Goal: Task Accomplishment & Management: Complete application form

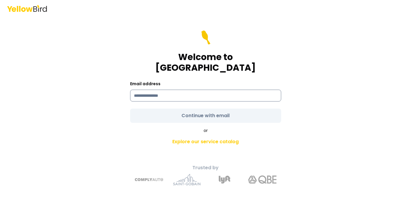
click at [175, 90] on input at bounding box center [205, 96] width 151 height 12
type input "**********"
click at [186, 109] on form "**********" at bounding box center [205, 76] width 151 height 92
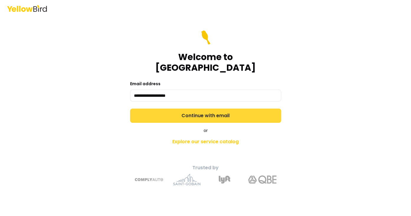
click at [190, 109] on button "Continue with email" at bounding box center [205, 115] width 151 height 14
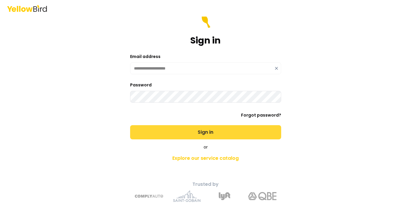
click at [169, 131] on button "Sign in" at bounding box center [205, 132] width 151 height 14
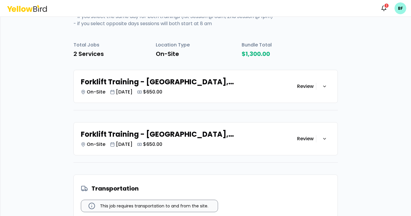
scroll to position [77, 0]
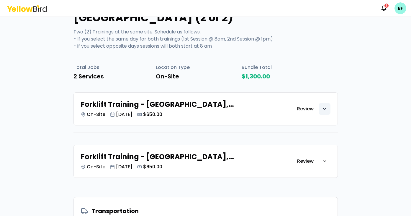
click at [324, 108] on icon "button" at bounding box center [325, 108] width 2 height 1
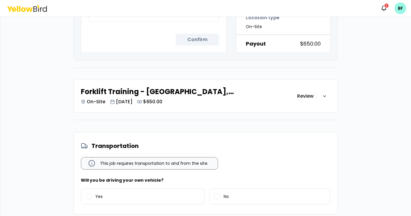
scroll to position [350, 0]
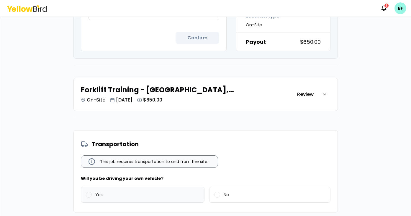
click at [95, 187] on label "Yes" at bounding box center [142, 194] width 123 height 15
click at [92, 191] on button "Yes" at bounding box center [89, 194] width 6 height 6
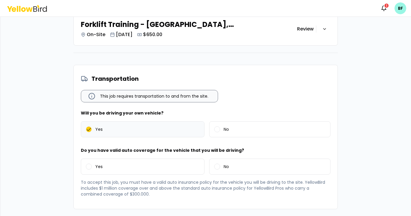
scroll to position [431, 0]
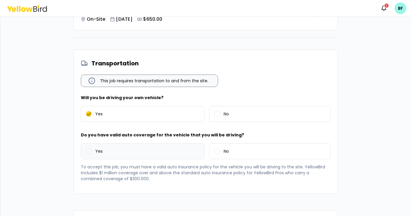
click at [89, 148] on button "Yes" at bounding box center [89, 151] width 6 height 6
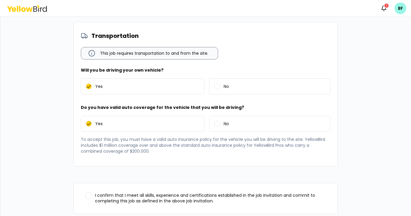
click at [91, 192] on button "I confirm that I meet all skills, experience and certifications established in …" at bounding box center [89, 195] width 6 height 6
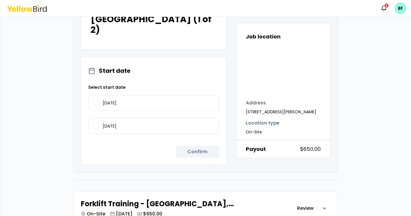
scroll to position [234, 0]
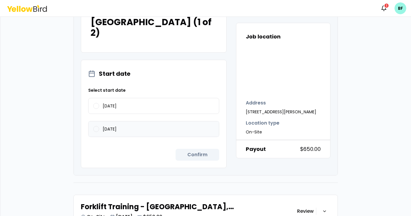
click at [95, 126] on button "[DATE]" at bounding box center [96, 129] width 6 height 6
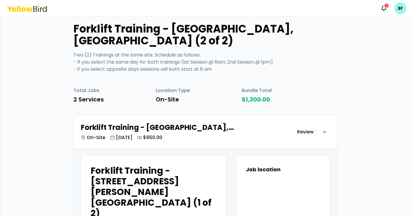
scroll to position [0, 0]
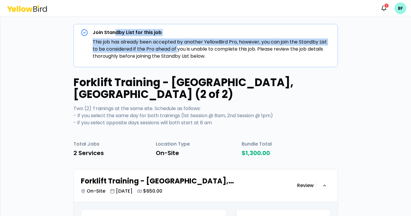
drag, startPoint x: 116, startPoint y: 33, endPoint x: 179, endPoint y: 49, distance: 64.8
click at [179, 49] on div "Join Standby List for this job This job has already been accepted by another Ye…" at bounding box center [212, 44] width 238 height 31
click at [179, 49] on p "This job has already been accepted by another YellowBird Pro, however, you can …" at bounding box center [212, 48] width 238 height 21
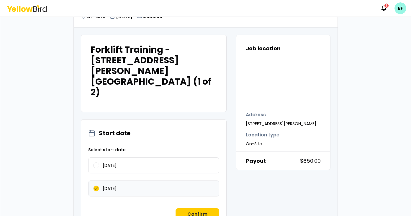
scroll to position [214, 0]
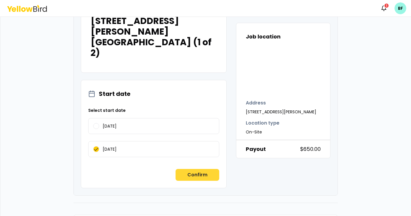
click at [192, 169] on button "Confirm" at bounding box center [198, 175] width 44 height 12
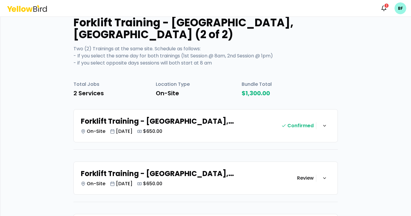
click at [204, 169] on h2 "Forklift Training - [GEOGRAPHIC_DATA], [GEOGRAPHIC_DATA]" at bounding box center [189, 173] width 217 height 9
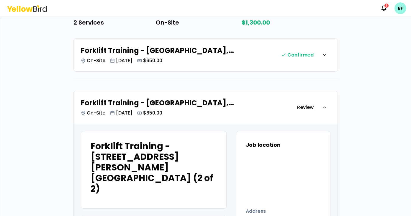
scroll to position [216, 0]
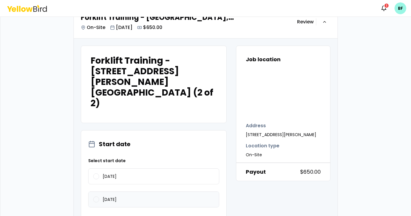
click at [93, 191] on label "[DATE]" at bounding box center [154, 198] width 131 height 15
click at [93, 196] on button "[DATE]" at bounding box center [96, 199] width 6 height 6
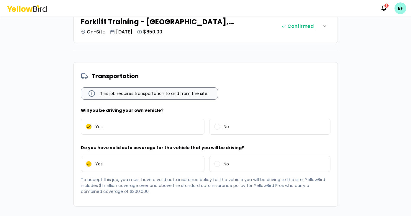
scroll to position [273, 0]
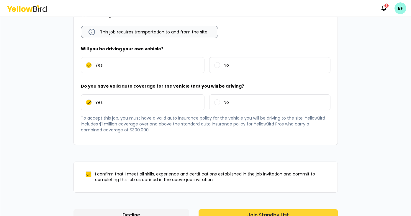
click at [253, 209] on button "Join Standby List" at bounding box center [269, 215] width 140 height 12
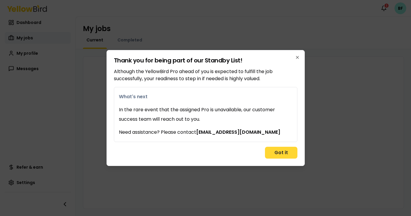
click at [279, 152] on button "Got it" at bounding box center [281, 153] width 32 height 12
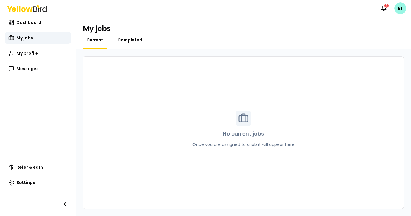
click at [124, 42] on span "Completed" at bounding box center [130, 40] width 25 height 6
click at [101, 41] on span "Current" at bounding box center [95, 40] width 17 height 6
click at [26, 52] on span "My profile" at bounding box center [28, 53] width 22 height 6
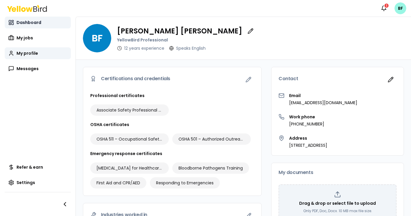
click at [26, 21] on span "Dashboard" at bounding box center [29, 22] width 25 height 6
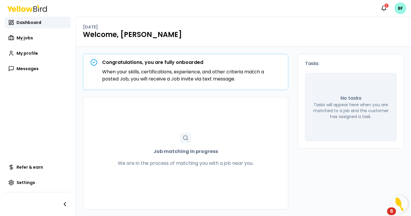
click at [393, 211] on div "6" at bounding box center [392, 215] width 3 height 8
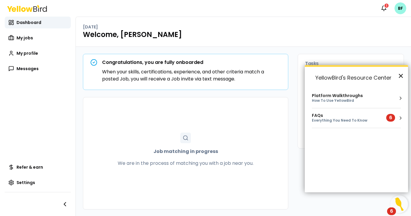
click at [402, 77] on button "×" at bounding box center [401, 75] width 6 height 9
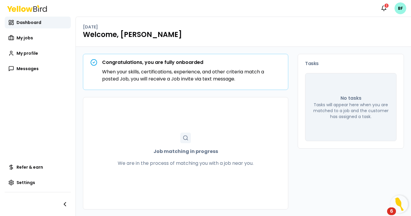
click at [142, 72] on p "When your skills, certifications, experience, and other criteria match a posted…" at bounding box center [191, 75] width 179 height 14
click at [22, 36] on span "My jobs" at bounding box center [25, 38] width 17 height 6
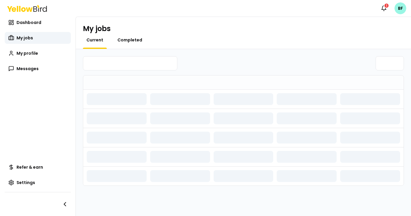
click at [125, 39] on span "Completed" at bounding box center [130, 40] width 25 height 6
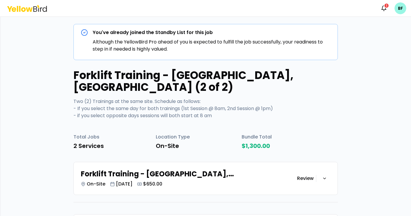
scroll to position [36, 0]
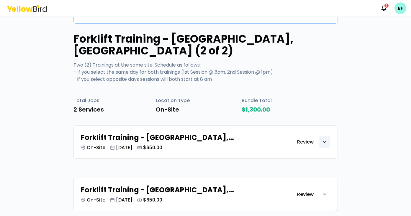
click at [324, 141] on icon "button" at bounding box center [325, 141] width 2 height 1
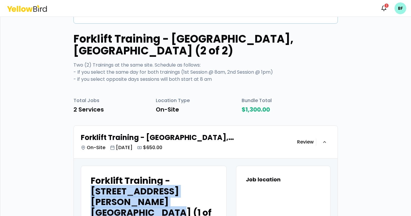
drag, startPoint x: 172, startPoint y: 167, endPoint x: 184, endPoint y: 188, distance: 24.1
click at [184, 188] on h2 "Forklift Training - [STREET_ADDRESS][PERSON_NAME] [GEOGRAPHIC_DATA] (1 of 2)" at bounding box center [154, 201] width 126 height 53
copy h2 "1601 Livingston Ave. North Brunswick, NJ 08902"
